Goal: Information Seeking & Learning: Find specific fact

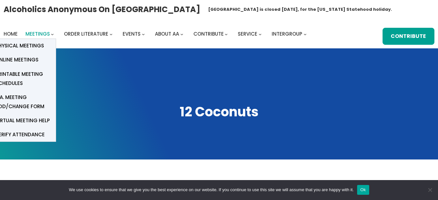
click at [45, 32] on span "Meetings" at bounding box center [37, 33] width 24 height 7
click at [28, 60] on span "Online Meetings" at bounding box center [16, 59] width 43 height 9
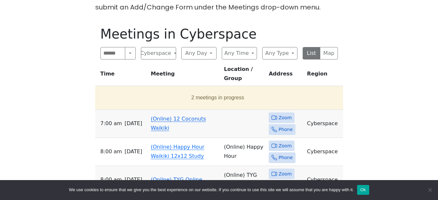
scroll to position [207, 0]
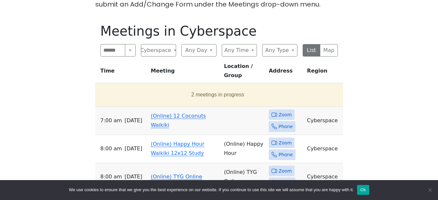
click at [155, 113] on link "(Online) 12 Coconuts Waikiki" at bounding box center [178, 120] width 55 height 15
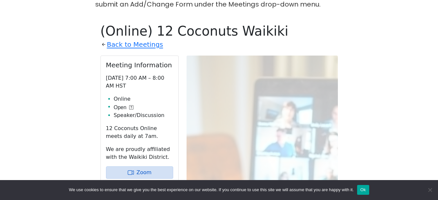
scroll to position [225, 0]
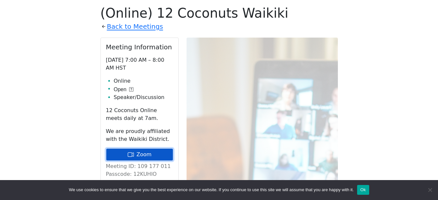
click at [145, 152] on link "Zoom" at bounding box center [139, 154] width 67 height 12
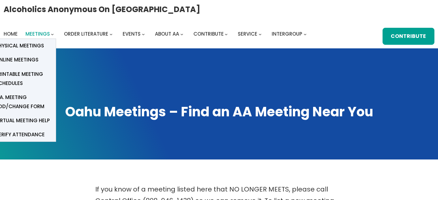
click at [44, 31] on span "Meetings" at bounding box center [37, 33] width 24 height 7
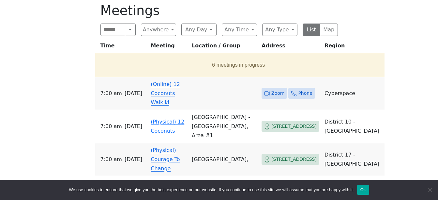
scroll to position [231, 0]
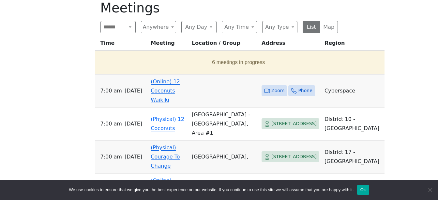
click at [180, 80] on link "(Online) 12 Coconuts Waikiki" at bounding box center [165, 90] width 29 height 24
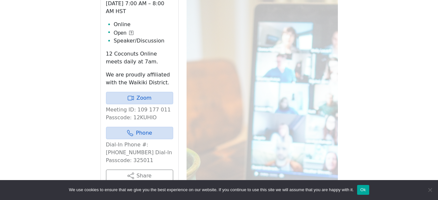
scroll to position [287, 0]
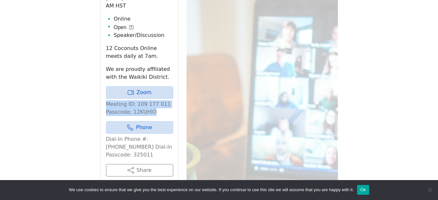
drag, startPoint x: 106, startPoint y: 102, endPoint x: 161, endPoint y: 114, distance: 56.9
click at [161, 114] on p "Meeting ID: 109 177 011 Passcode: 12KUHIO" at bounding box center [139, 108] width 67 height 16
drag, startPoint x: 161, startPoint y: 114, endPoint x: 139, endPoint y: 107, distance: 23.2
copy p "Meeting ID: 109 177 011 Passcode: 12KUHIO"
